Goal: Check status: Check status

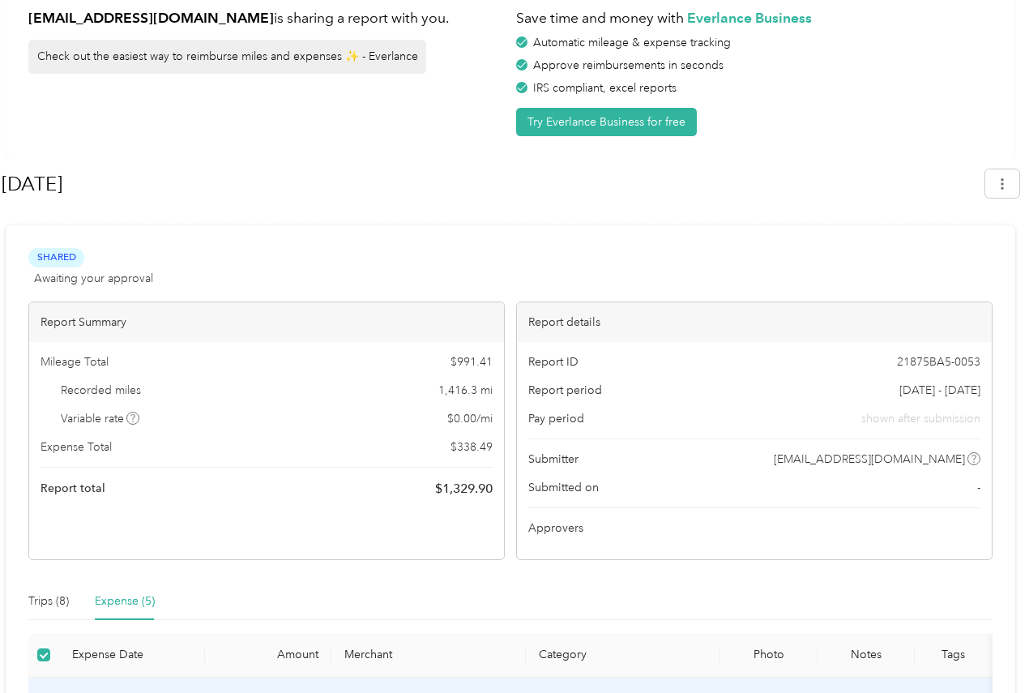
scroll to position [22, 0]
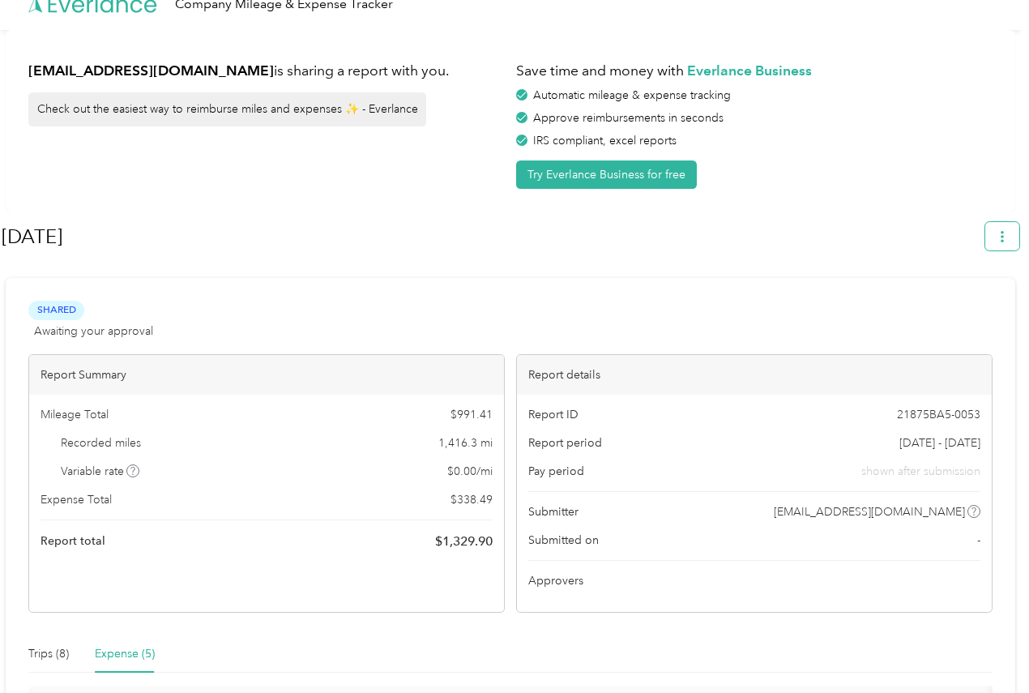
click at [1008, 233] on icon "button" at bounding box center [1002, 236] width 11 height 11
click at [932, 223] on h1 "[DATE]" at bounding box center [488, 236] width 972 height 39
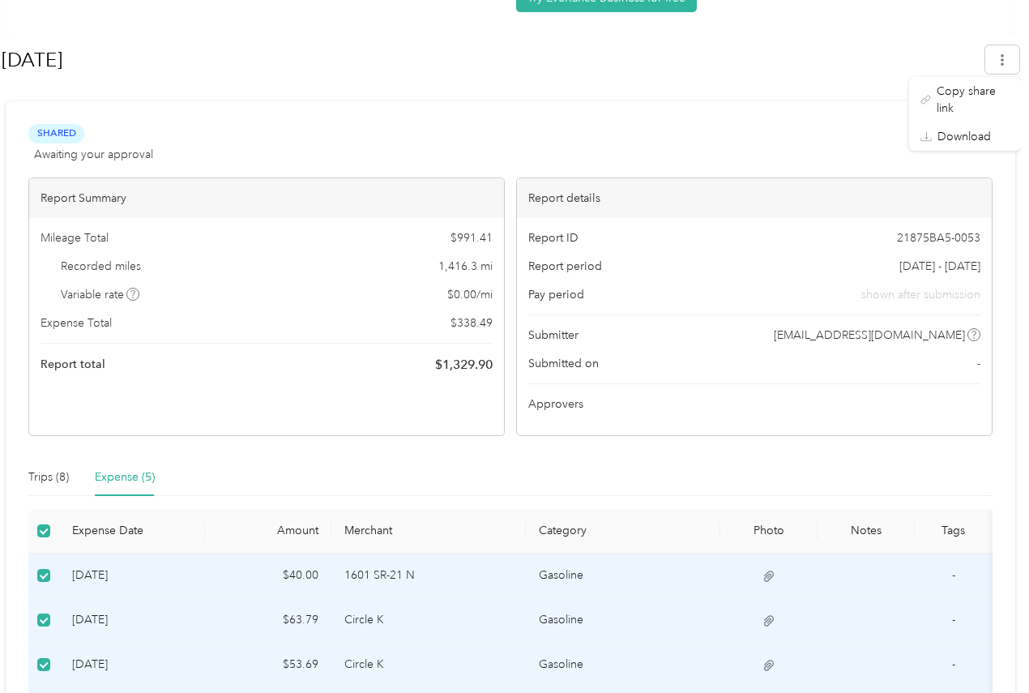
scroll to position [243, 0]
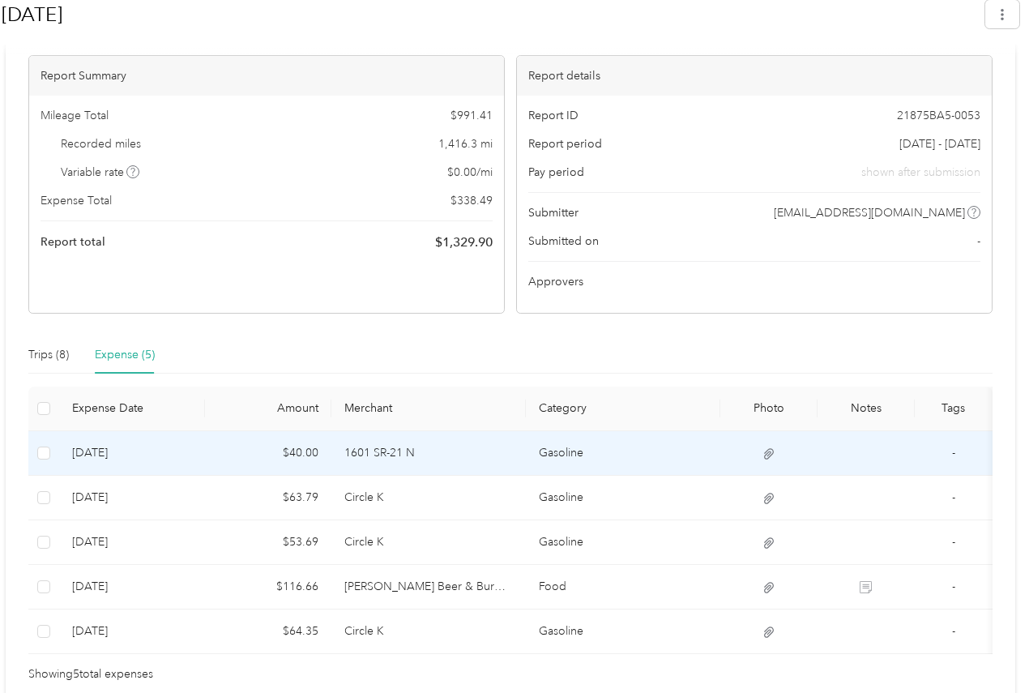
scroll to position [346, 0]
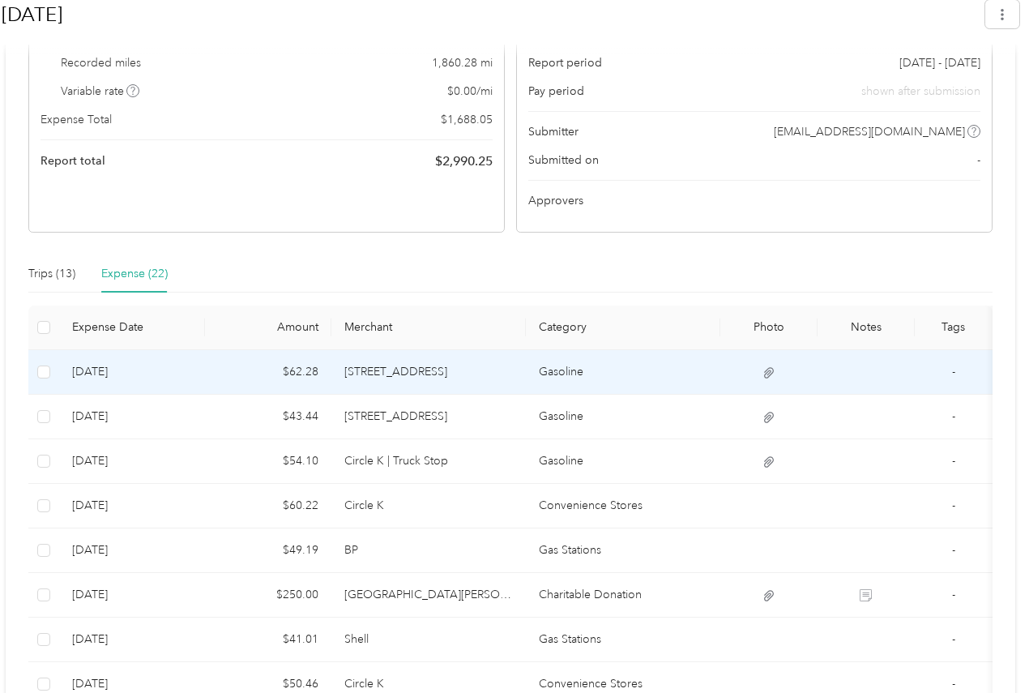
scroll to position [405, 0]
